Goal: Information Seeking & Learning: Learn about a topic

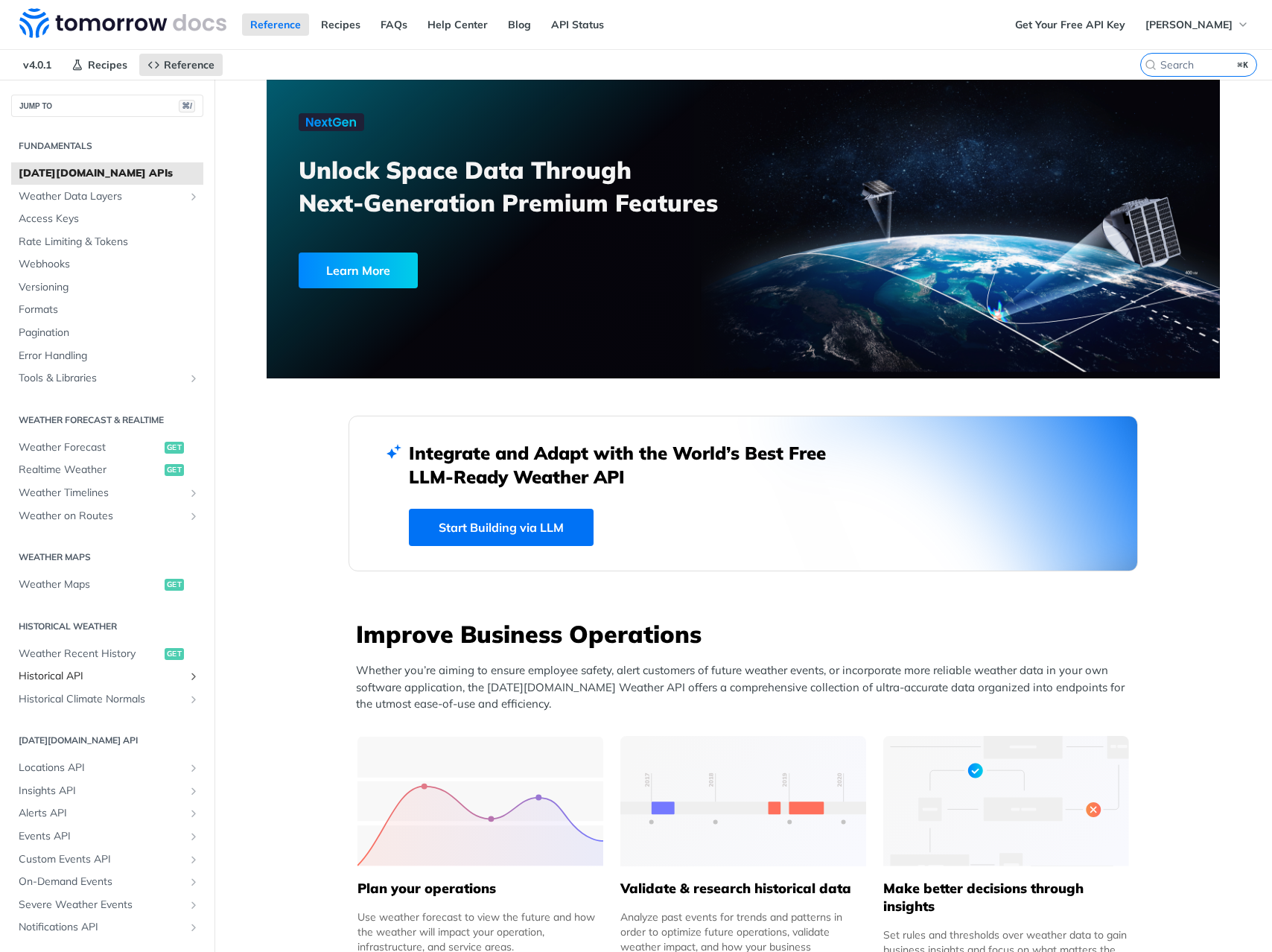
click at [90, 673] on span "Historical API" at bounding box center [101, 676] width 166 height 15
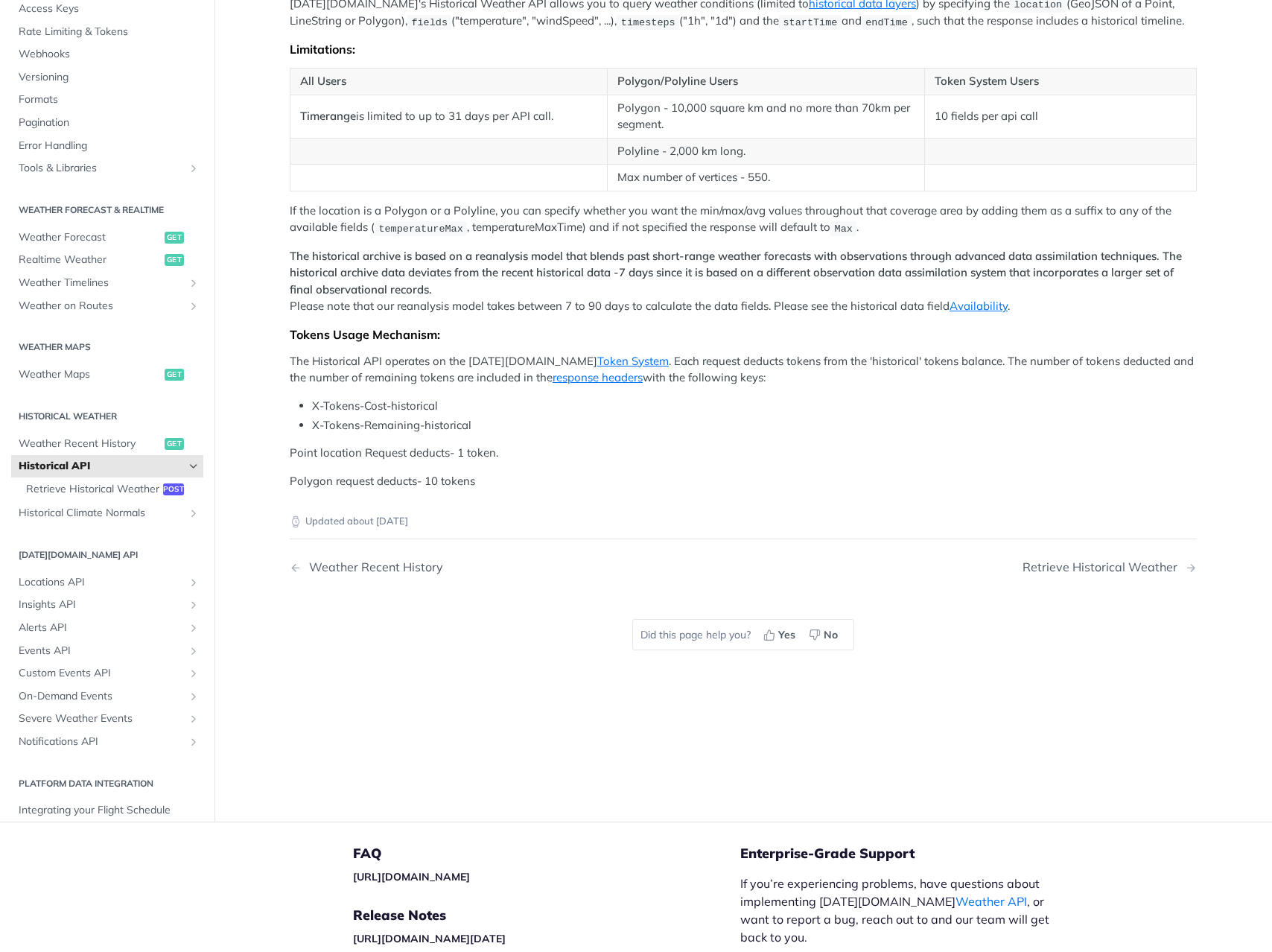
scroll to position [262, 0]
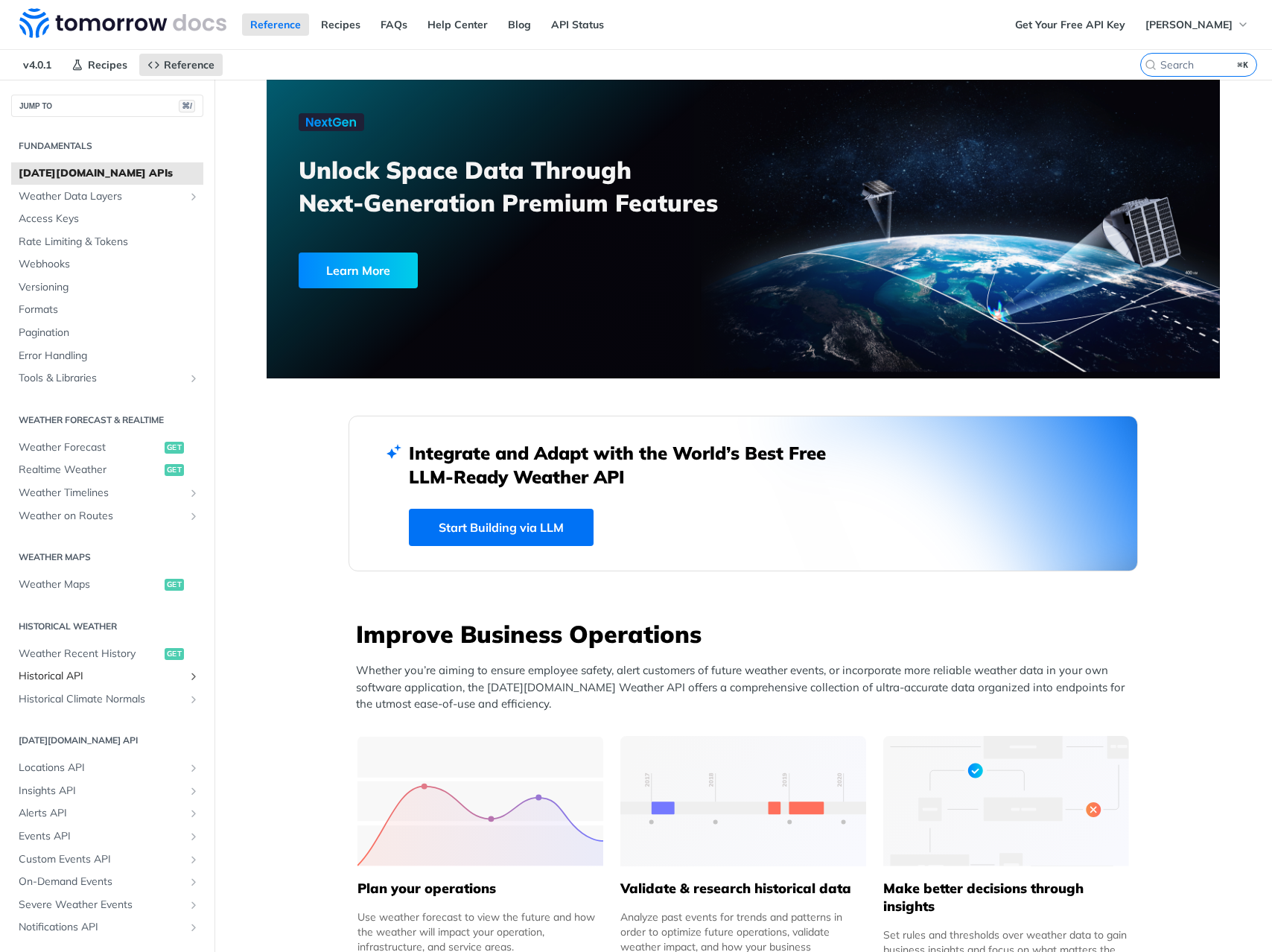
click at [64, 680] on span "Historical API" at bounding box center [101, 676] width 166 height 15
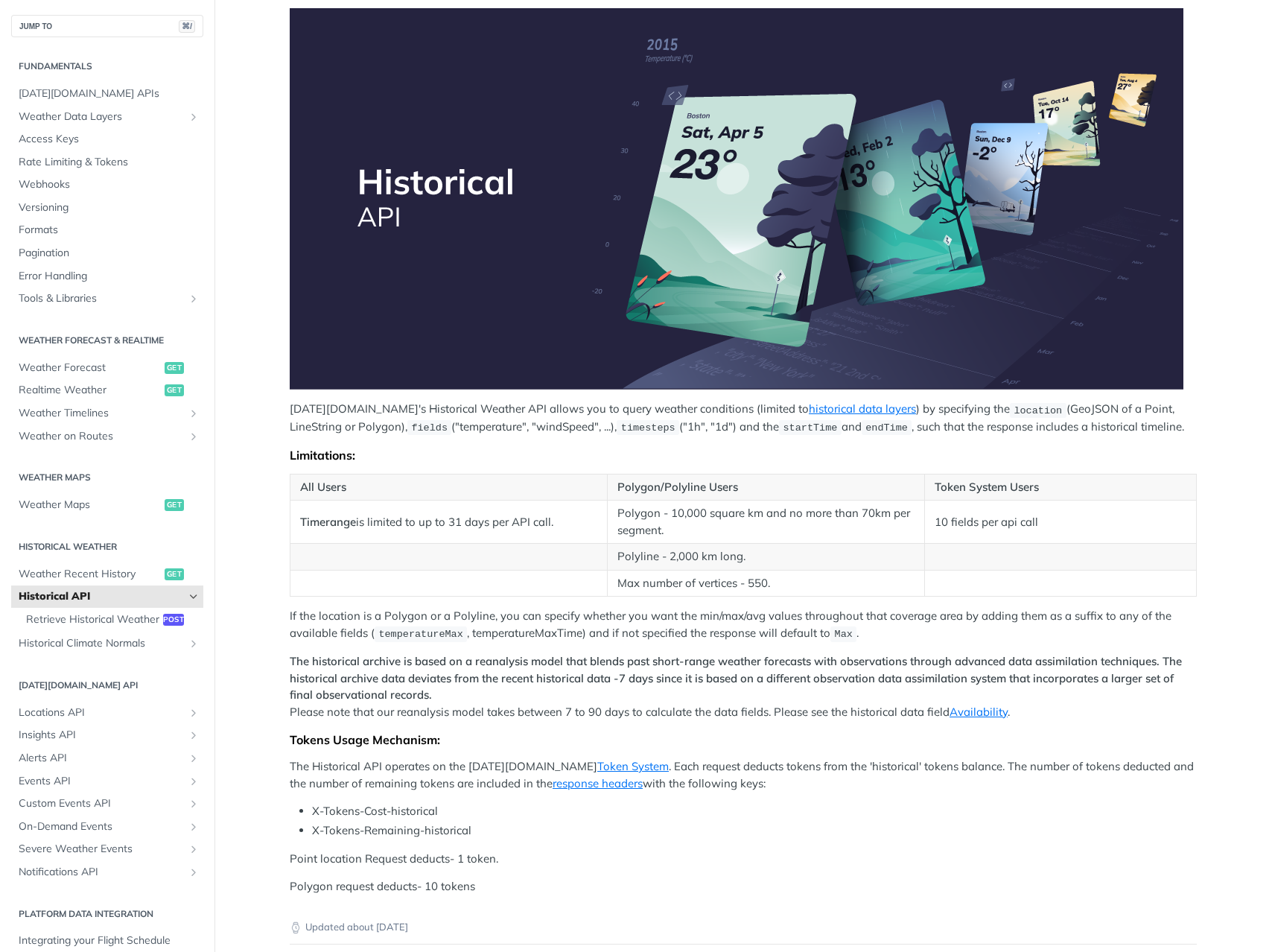
scroll to position [352, 0]
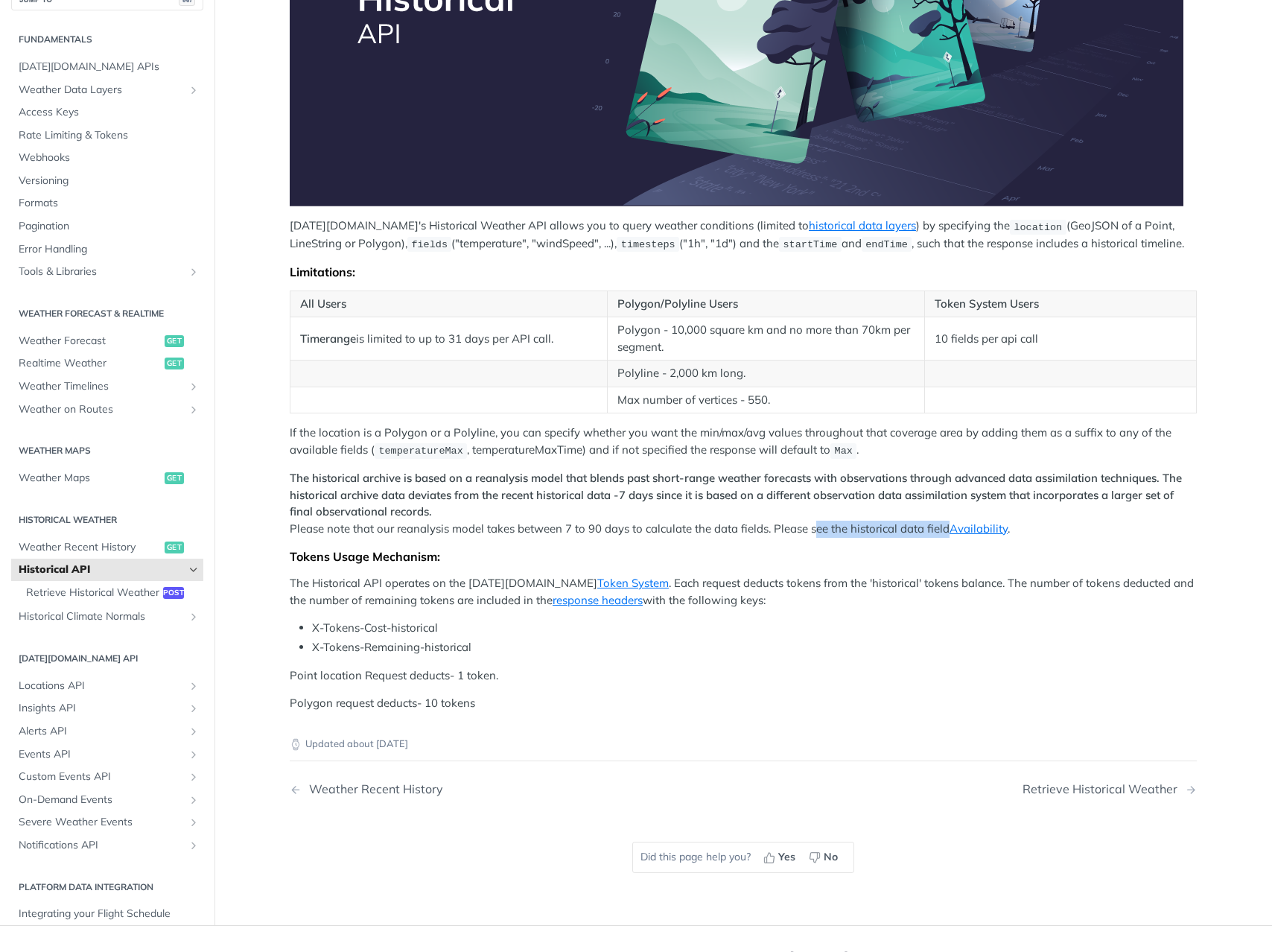
drag, startPoint x: 944, startPoint y: 526, endPoint x: 811, endPoint y: 529, distance: 133.0
click at [811, 529] on p "The historical archive is based on a reanalysis model that blends past short-ra…" at bounding box center [743, 503] width 907 height 67
click at [811, 529] on p "The historical archive is based on a reanalysis model that blends past short-ra…" at bounding box center [743, 503] width 907 height 67
click at [1023, 575] on p "The Historical API operates on the [DATE][DOMAIN_NAME] Token System . Each requ…" at bounding box center [743, 591] width 907 height 33
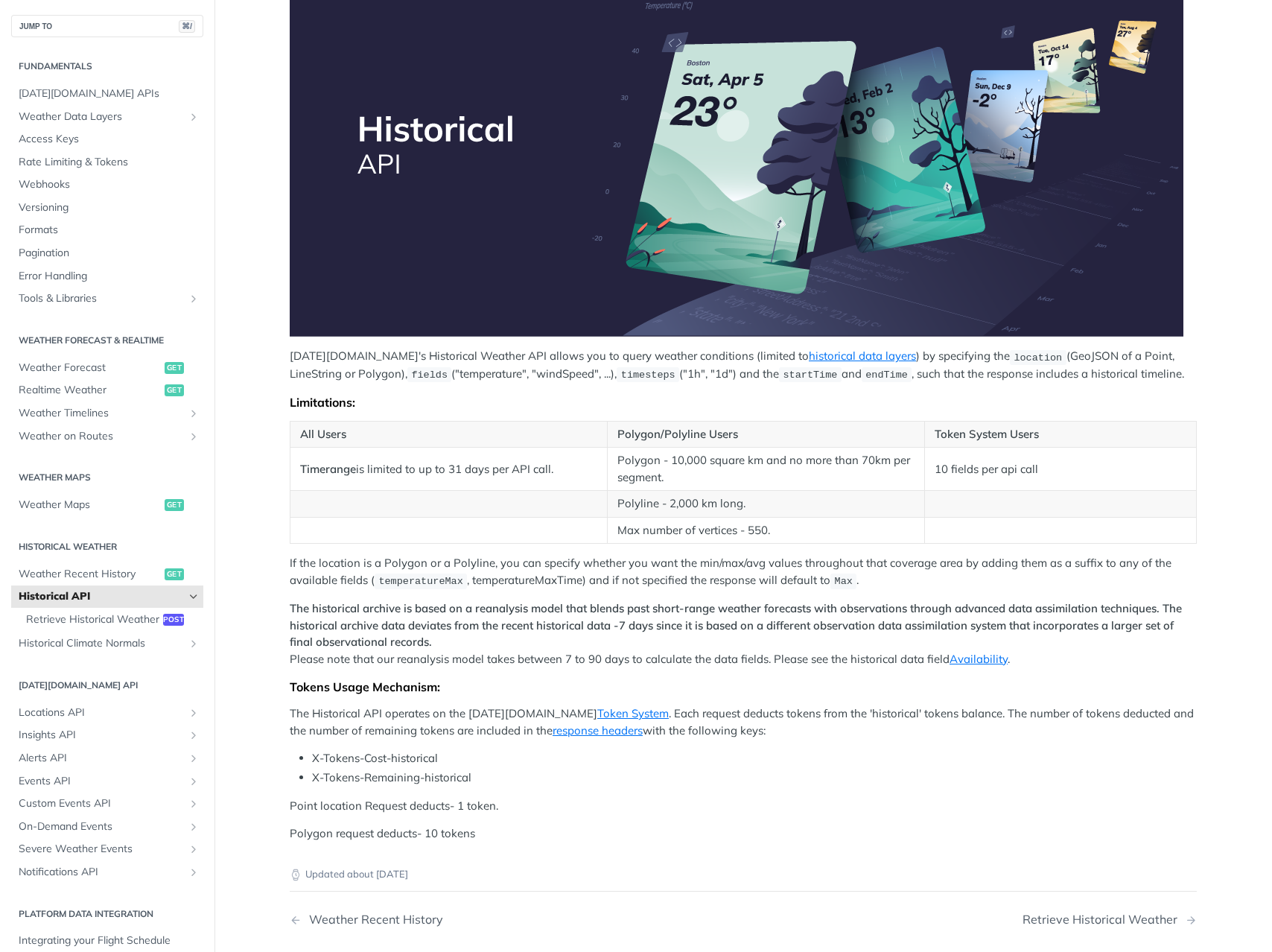
scroll to position [212, 0]
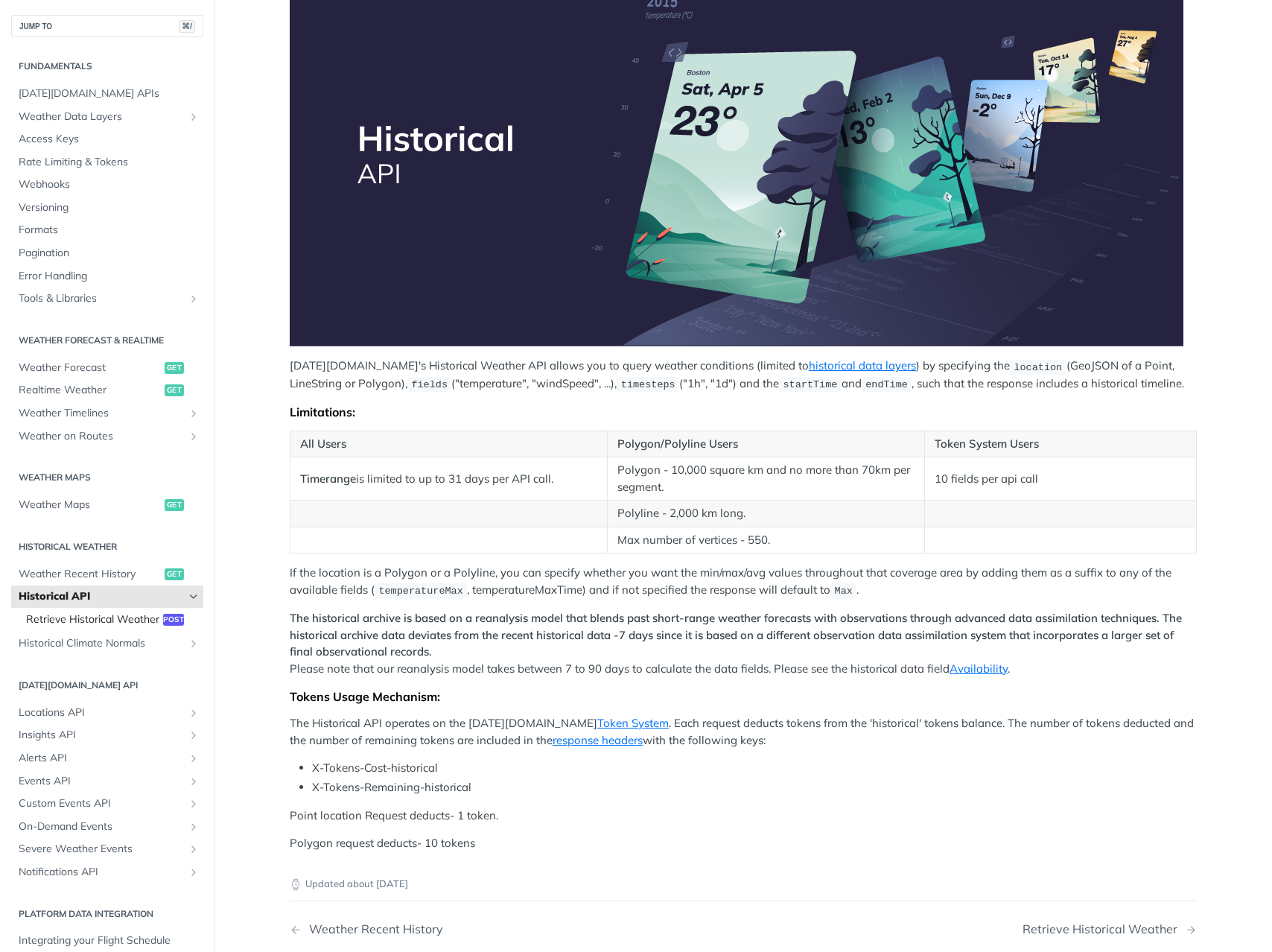
click at [94, 618] on span "Retrieve Historical Weather" at bounding box center [93, 619] width 133 height 15
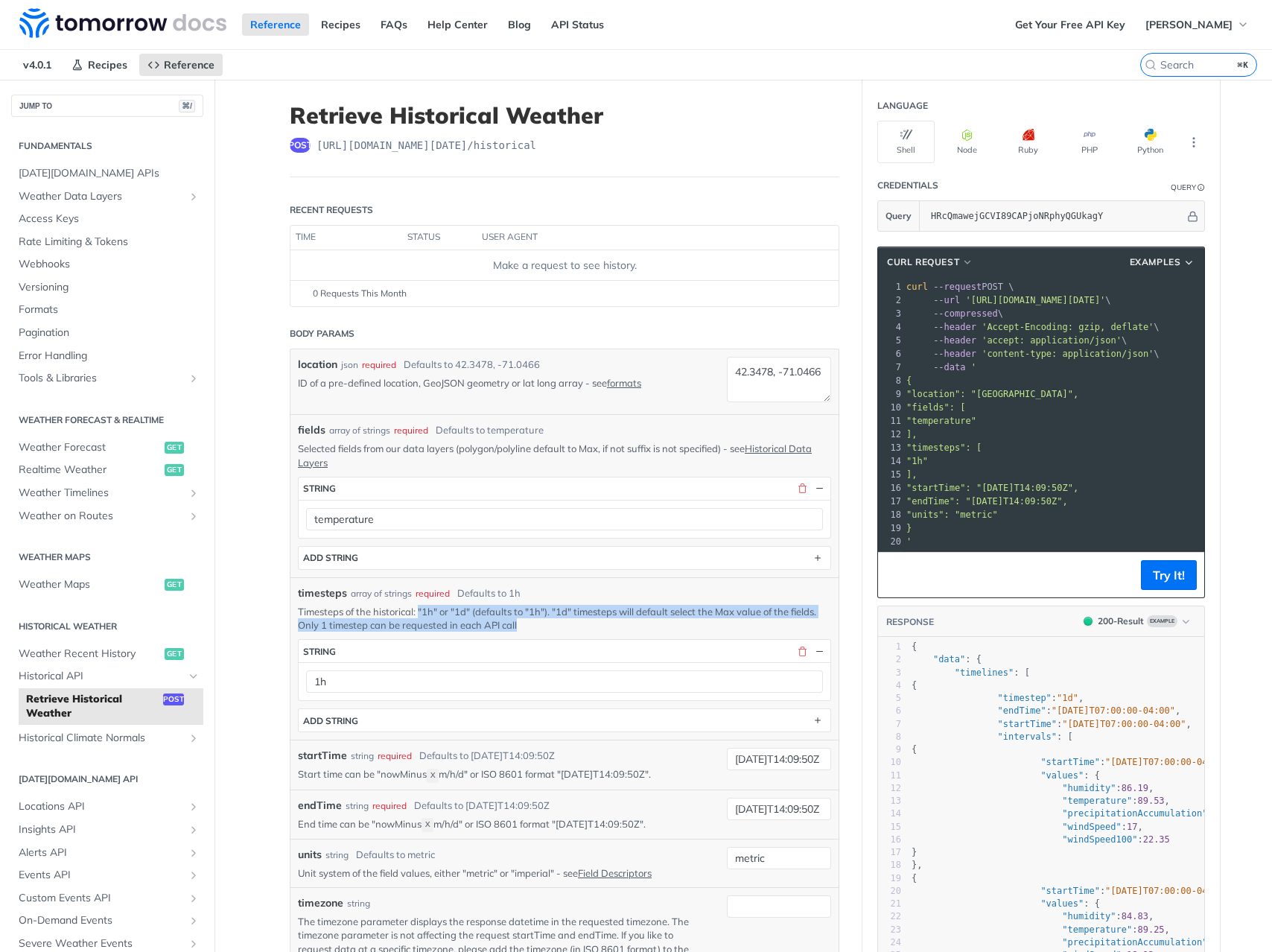
drag, startPoint x: 535, startPoint y: 628, endPoint x: 413, endPoint y: 614, distance: 122.8
click at [413, 614] on p "Timesteps of the historical: "1h" or "1d" (defaults to "1h"). "1d" timesteps wi…" at bounding box center [564, 618] width 533 height 27
click at [564, 628] on p "Timesteps of the historical: "1h" or "1d" (defaults to "1h"). "1d" timesteps wi…" at bounding box center [564, 618] width 533 height 27
click at [513, 629] on p "Timesteps of the historical: "1h" or "1d" (defaults to "1h"). "1d" timesteps wi…" at bounding box center [564, 618] width 533 height 27
click at [95, 671] on span "Historical API" at bounding box center [101, 676] width 166 height 15
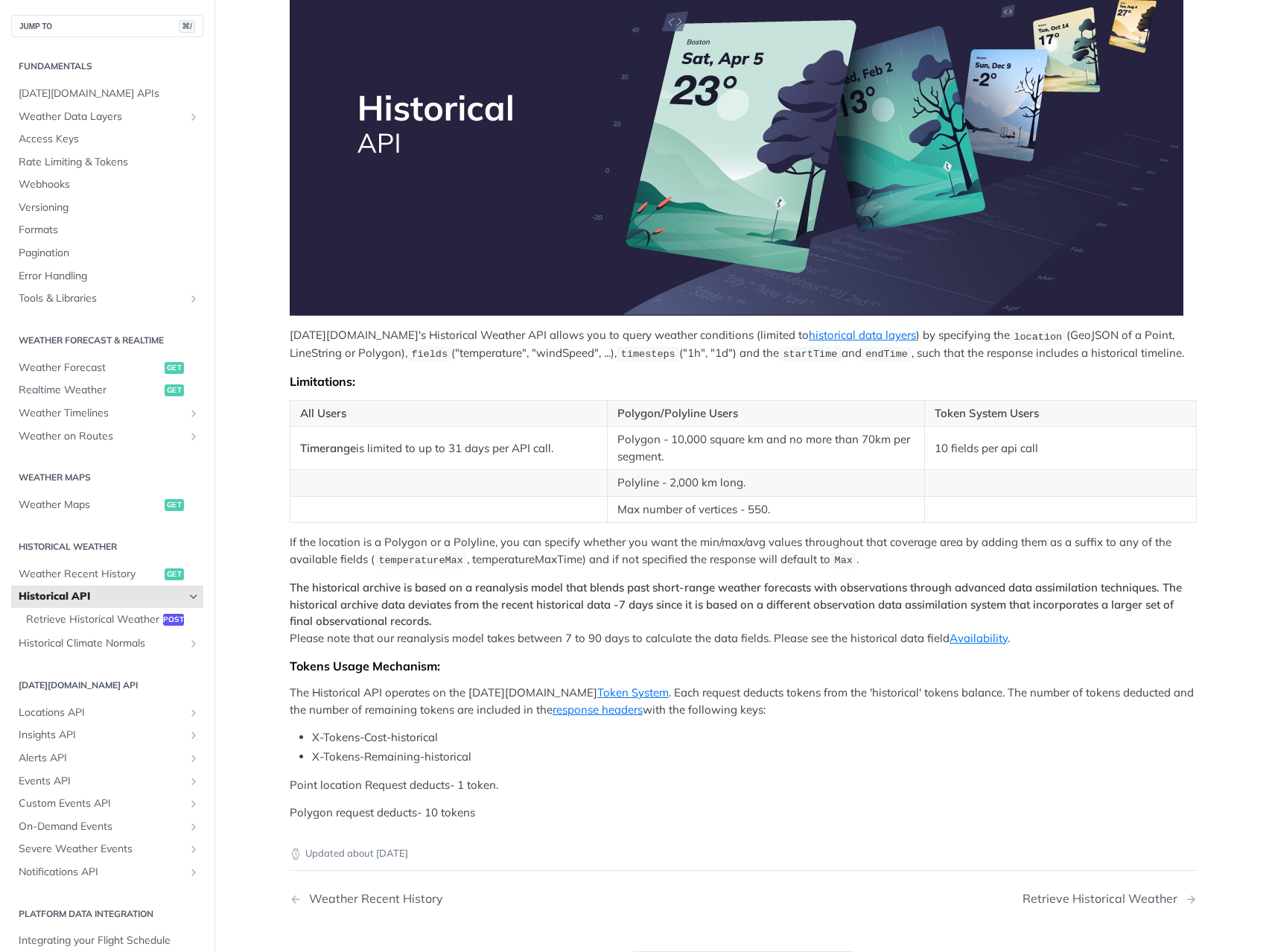
scroll to position [224, 0]
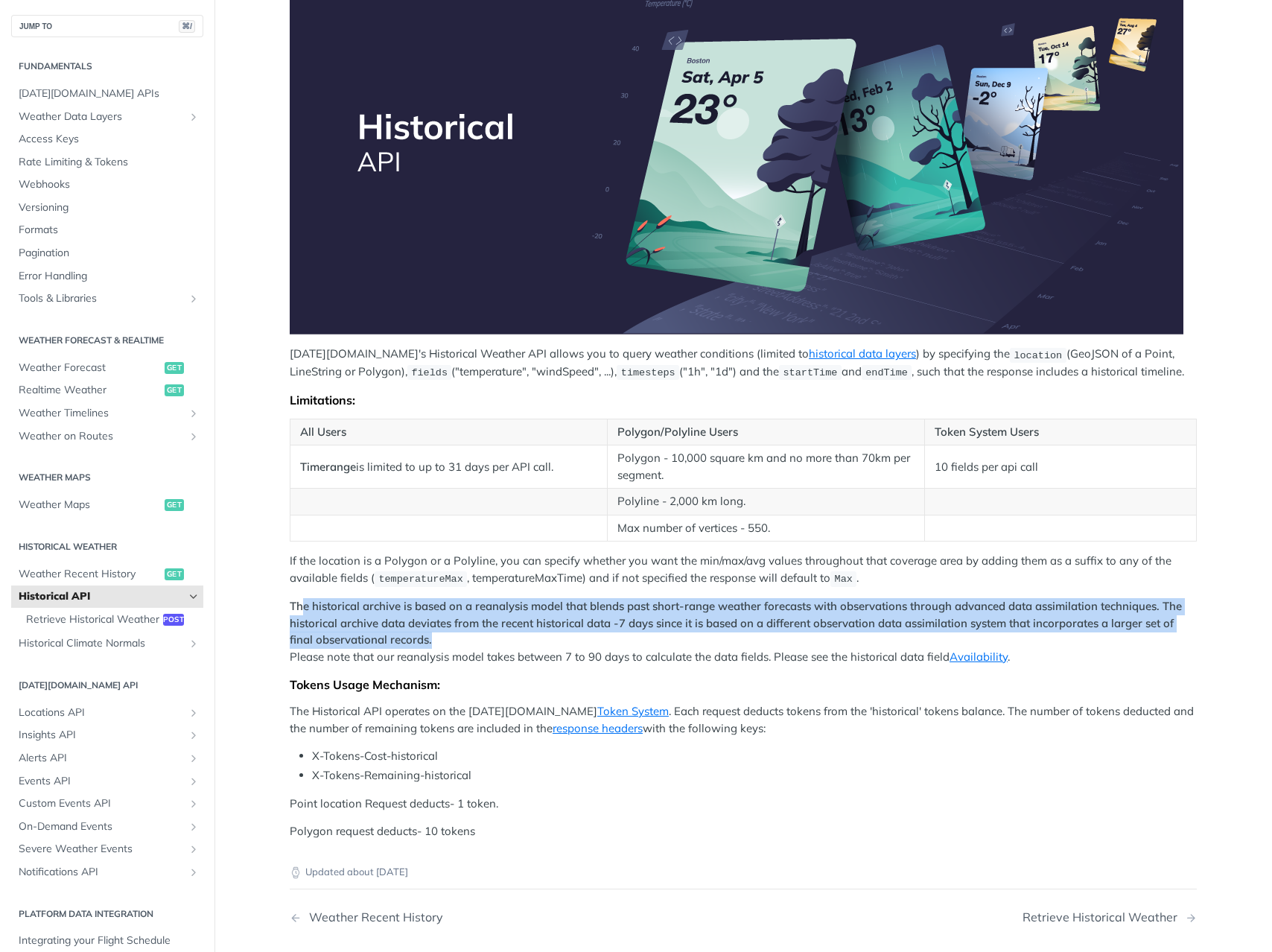
drag, startPoint x: 309, startPoint y: 604, endPoint x: 566, endPoint y: 636, distance: 259.0
click at [566, 636] on p "The historical archive is based on a reanalysis model that blends past short-ra…" at bounding box center [743, 632] width 907 height 67
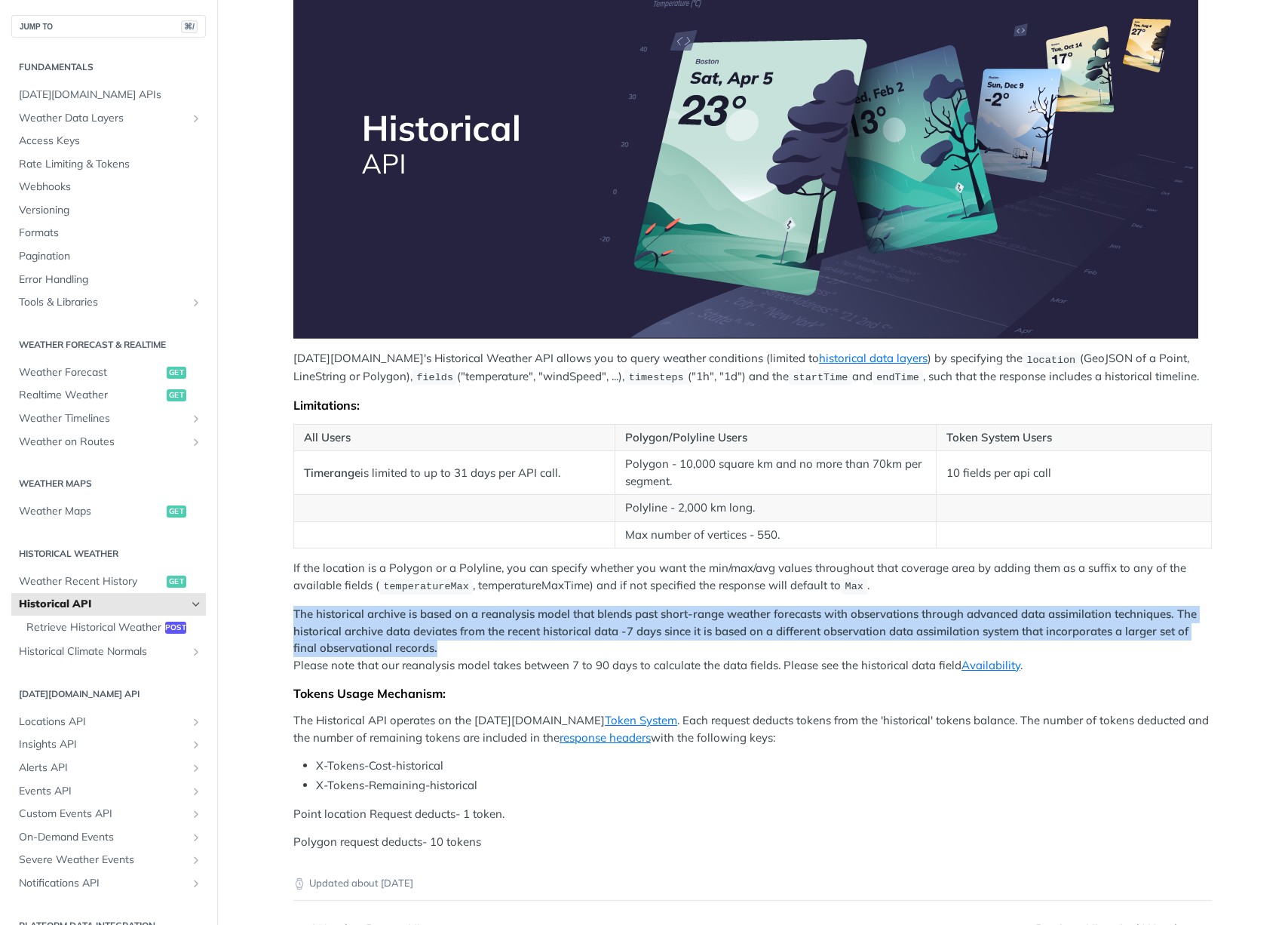
drag, startPoint x: 288, startPoint y: 613, endPoint x: 483, endPoint y: 653, distance: 199.1
click at [483, 653] on p "The historical archive is based on a reanalysis model that blends past short-ra…" at bounding box center [753, 640] width 919 height 68
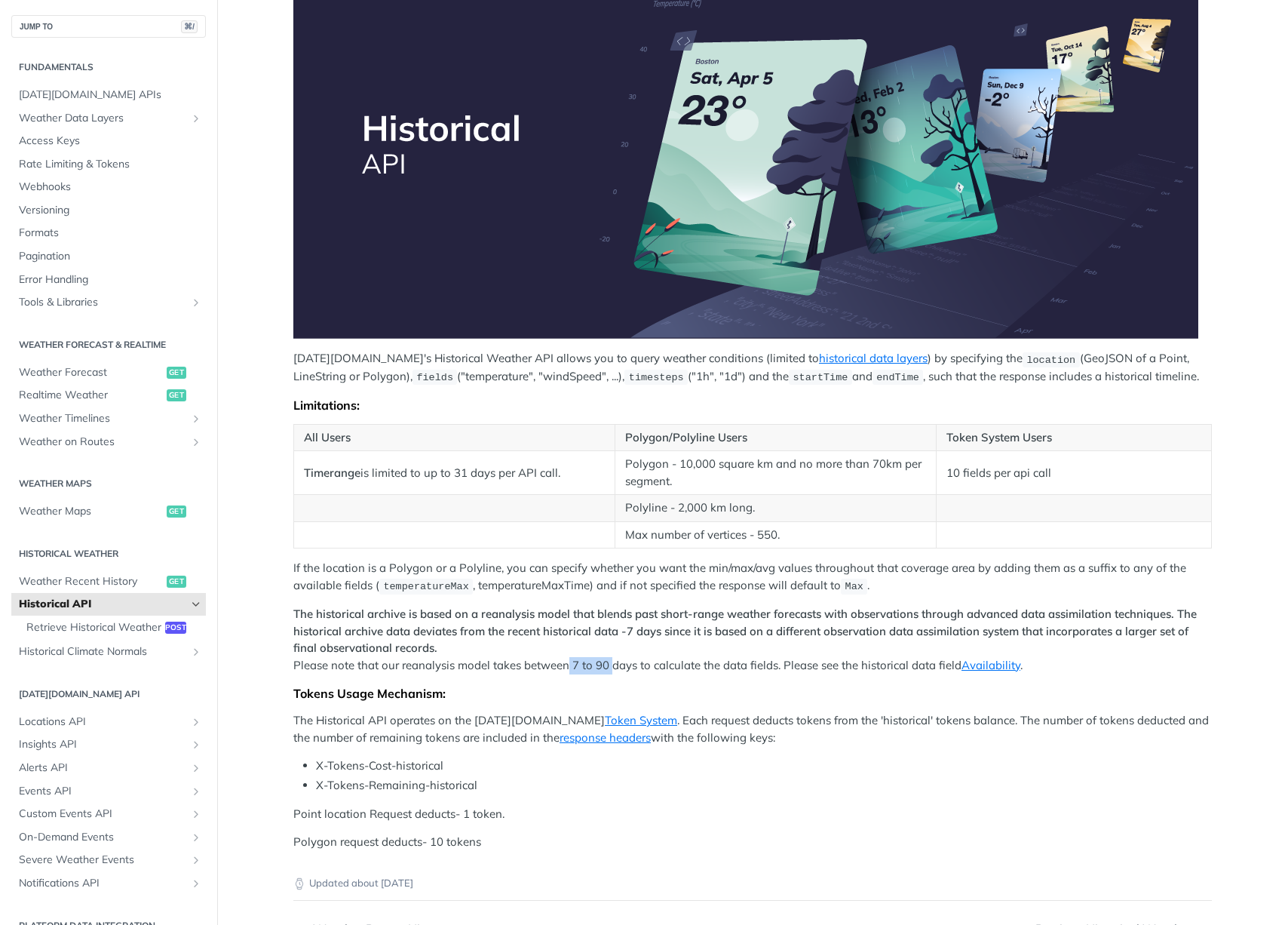
drag, startPoint x: 563, startPoint y: 666, endPoint x: 608, endPoint y: 665, distance: 45.0
click at [608, 665] on p "The historical archive is based on a reanalysis model that blends past short-ra…" at bounding box center [753, 640] width 919 height 68
drag, startPoint x: 608, startPoint y: 665, endPoint x: 600, endPoint y: 666, distance: 8.1
click at [600, 666] on p "The historical archive is based on a reanalysis model that blends past short-ra…" at bounding box center [753, 640] width 919 height 68
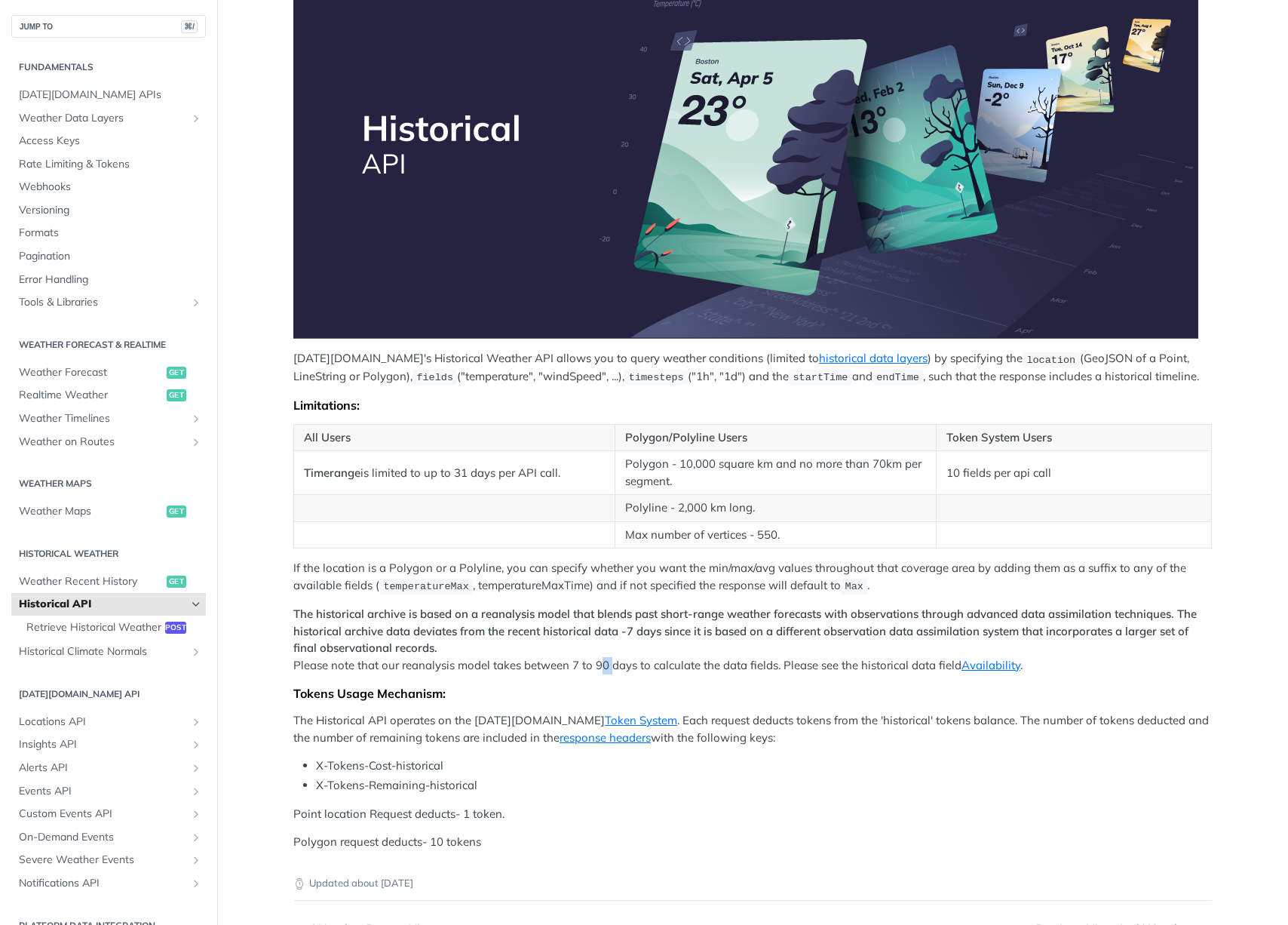
click at [600, 666] on p "The historical archive is based on a reanalysis model that blends past short-ra…" at bounding box center [753, 640] width 919 height 68
drag, startPoint x: 602, startPoint y: 663, endPoint x: 591, endPoint y: 664, distance: 11.0
click at [591, 664] on p "The historical archive is based on a reanalysis model that blends past short-ra…" at bounding box center [753, 640] width 919 height 68
click at [591, 667] on p "The historical archive is based on a reanalysis model that blends past short-ra…" at bounding box center [753, 640] width 919 height 68
drag, startPoint x: 602, startPoint y: 666, endPoint x: 575, endPoint y: 670, distance: 27.3
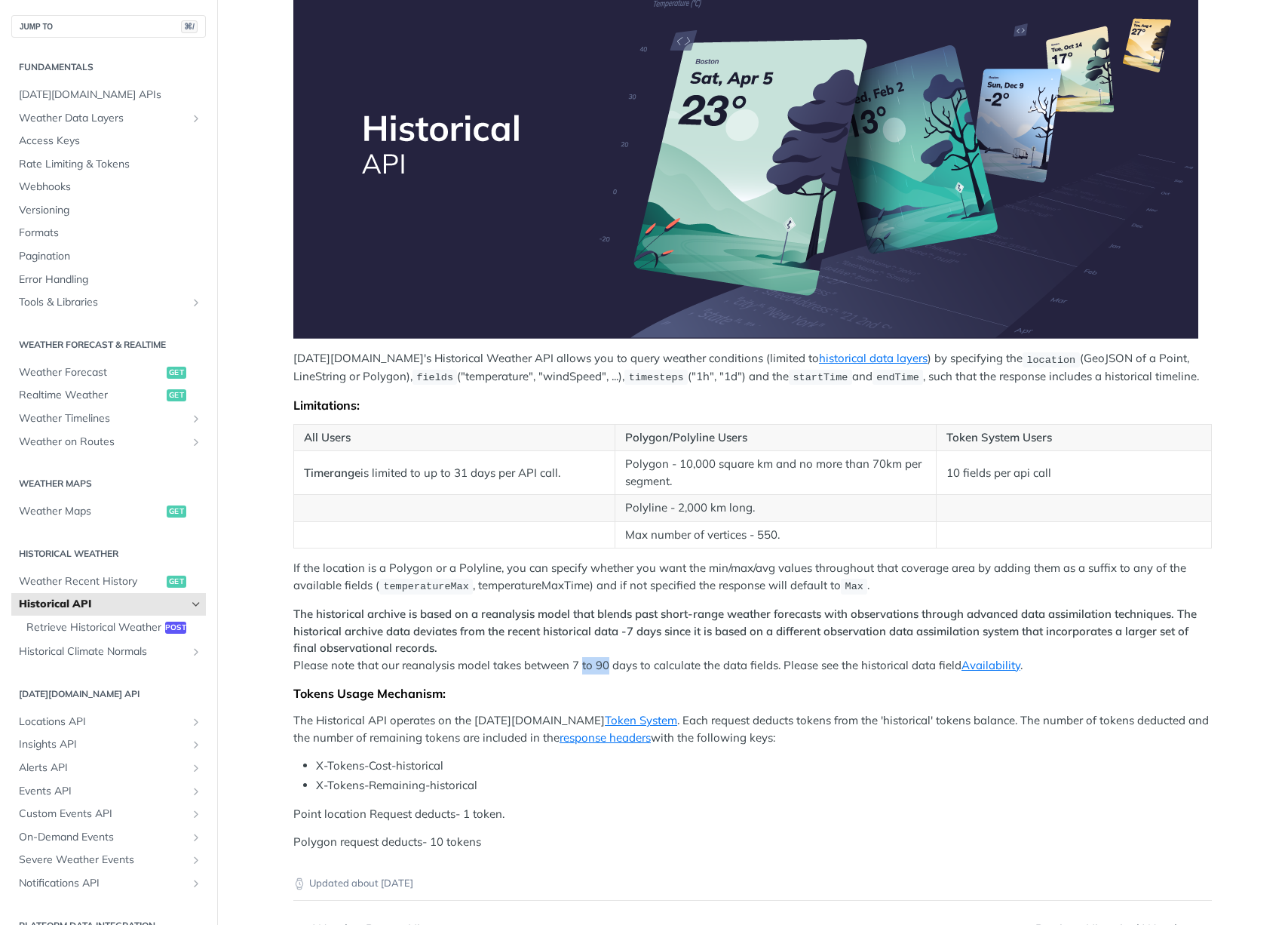
click at [575, 670] on p "The historical archive is based on a reanalysis model that blends past short-ra…" at bounding box center [753, 640] width 919 height 68
drag, startPoint x: 394, startPoint y: 668, endPoint x: 582, endPoint y: 661, distance: 188.1
click at [582, 661] on p "The historical archive is based on a reanalysis model that blends past short-ra…" at bounding box center [753, 640] width 919 height 68
click at [590, 662] on p "The historical archive is based on a reanalysis model that blends past short-ra…" at bounding box center [753, 640] width 919 height 68
